Goal: Task Accomplishment & Management: Complete application form

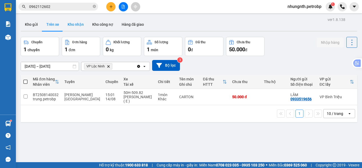
click at [68, 24] on button "Kho nhận" at bounding box center [75, 24] width 25 height 13
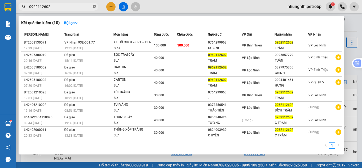
click at [95, 6] on icon "close-circle" at bounding box center [94, 6] width 3 height 3
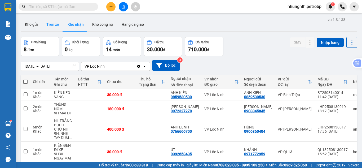
click at [53, 23] on button "Trên xe" at bounding box center [52, 24] width 21 height 13
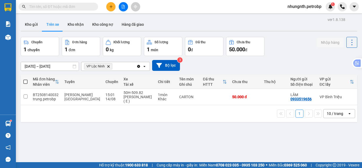
drag, startPoint x: 78, startPoint y: 26, endPoint x: 105, endPoint y: 42, distance: 31.1
click at [78, 26] on button "Kho nhận" at bounding box center [75, 24] width 25 height 13
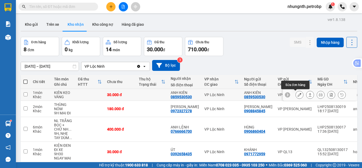
click at [297, 95] on button at bounding box center [298, 94] width 7 height 9
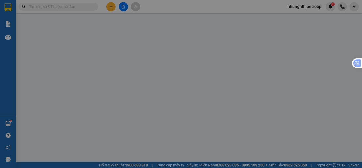
type input "0859530530"
type input "ANH KIÊN"
type input "0859530530"
type input "ANH KIÊN"
type input "30.000"
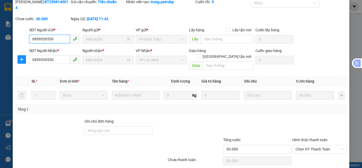
scroll to position [29, 0]
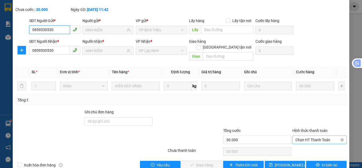
click at [315, 136] on span "Chọn HT Thanh Toán" at bounding box center [319, 140] width 48 height 8
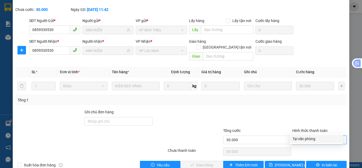
drag, startPoint x: 310, startPoint y: 136, endPoint x: 231, endPoint y: 142, distance: 79.1
click at [310, 136] on div "Tại văn phòng" at bounding box center [315, 139] width 47 height 6
type input "0"
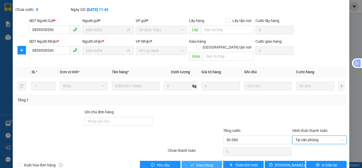
click at [202, 162] on span "Giao hàng" at bounding box center [204, 165] width 17 height 6
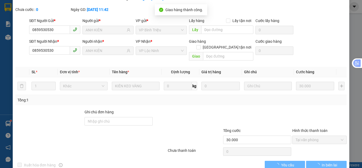
scroll to position [0, 0]
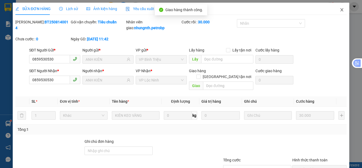
click at [339, 11] on icon "close" at bounding box center [341, 10] width 4 height 4
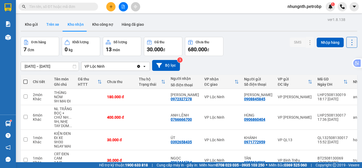
click at [54, 23] on button "Trên xe" at bounding box center [52, 24] width 21 height 13
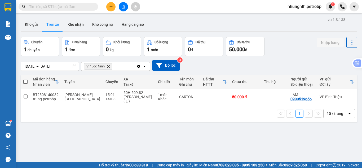
click at [86, 6] on input "text" at bounding box center [60, 7] width 62 height 6
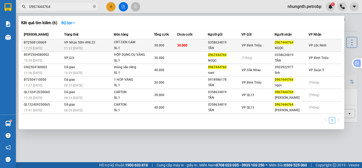
type input "0967444764"
click at [208, 46] on div "TÂN" at bounding box center [224, 48] width 33 height 6
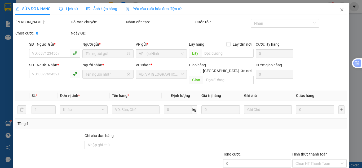
type input "0358634819"
type input "TÂN"
type input "0967444764"
type input "NGỌC"
type input "30.000"
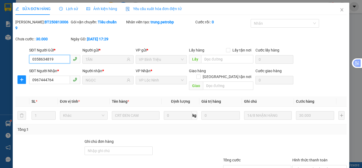
scroll to position [29, 0]
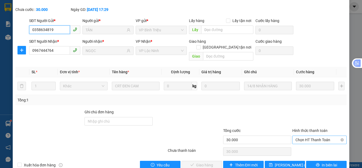
click at [313, 136] on span "Chọn HT Thanh Toán" at bounding box center [319, 140] width 48 height 8
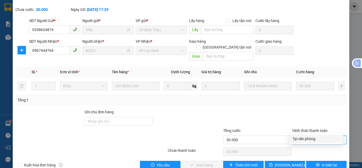
click at [308, 138] on div "Tại văn phòng" at bounding box center [315, 139] width 47 height 6
type input "0"
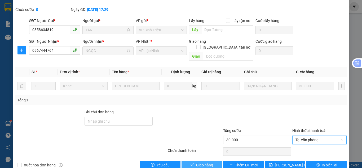
click at [202, 162] on span "Giao hàng" at bounding box center [204, 165] width 17 height 6
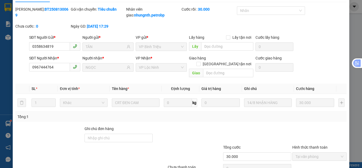
scroll to position [0, 0]
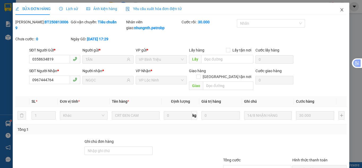
click at [335, 9] on span "Close" at bounding box center [341, 10] width 15 height 15
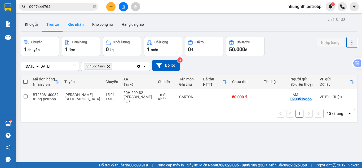
click at [79, 22] on button "Kho nhận" at bounding box center [75, 24] width 25 height 13
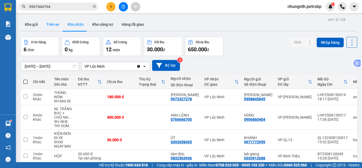
click at [56, 24] on button "Trên xe" at bounding box center [52, 24] width 21 height 13
